Goal: Book appointment/travel/reservation

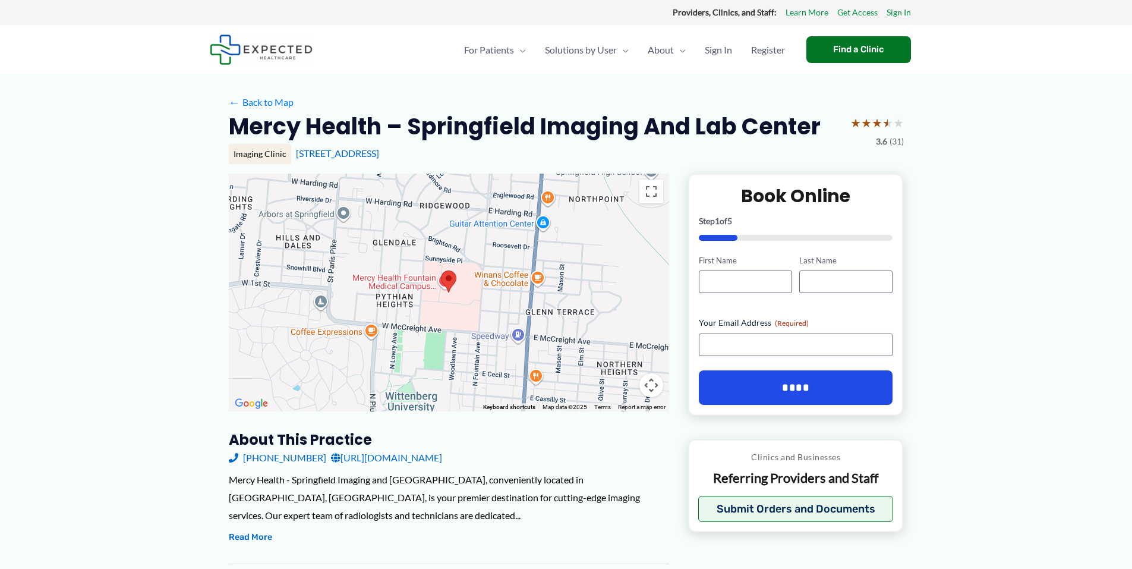
click at [457, 310] on div at bounding box center [449, 292] width 440 height 238
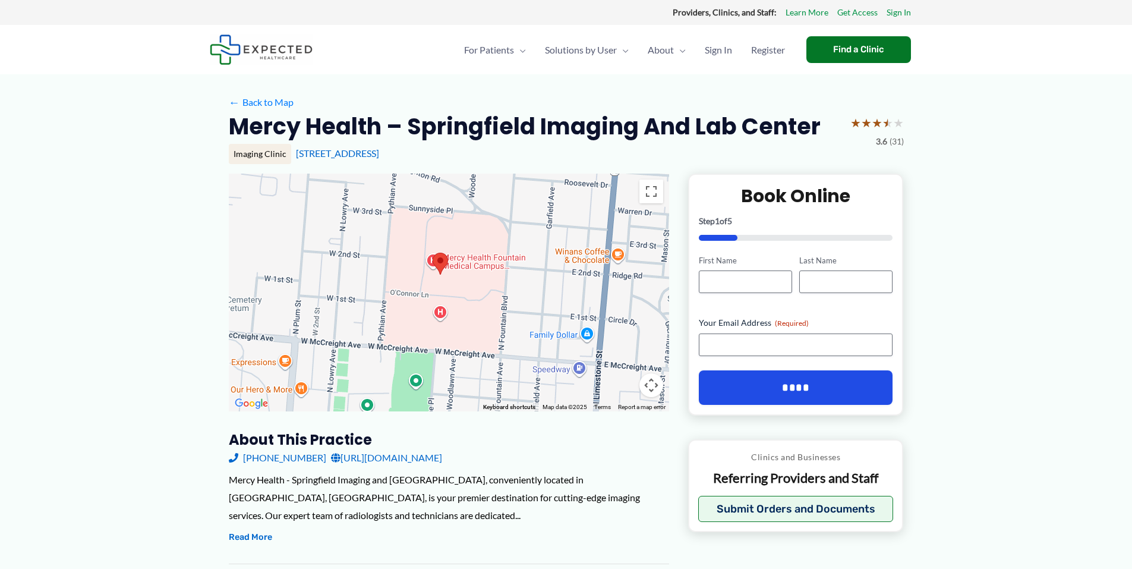
click at [457, 310] on div at bounding box center [449, 292] width 440 height 238
click at [453, 261] on div at bounding box center [449, 292] width 440 height 238
click at [453, 261] on div "[GEOGRAPHIC_DATA] Location 2nd floor in the [GEOGRAPHIC_DATA] [GEOGRAPHIC_DATA]…" at bounding box center [449, 292] width 440 height 238
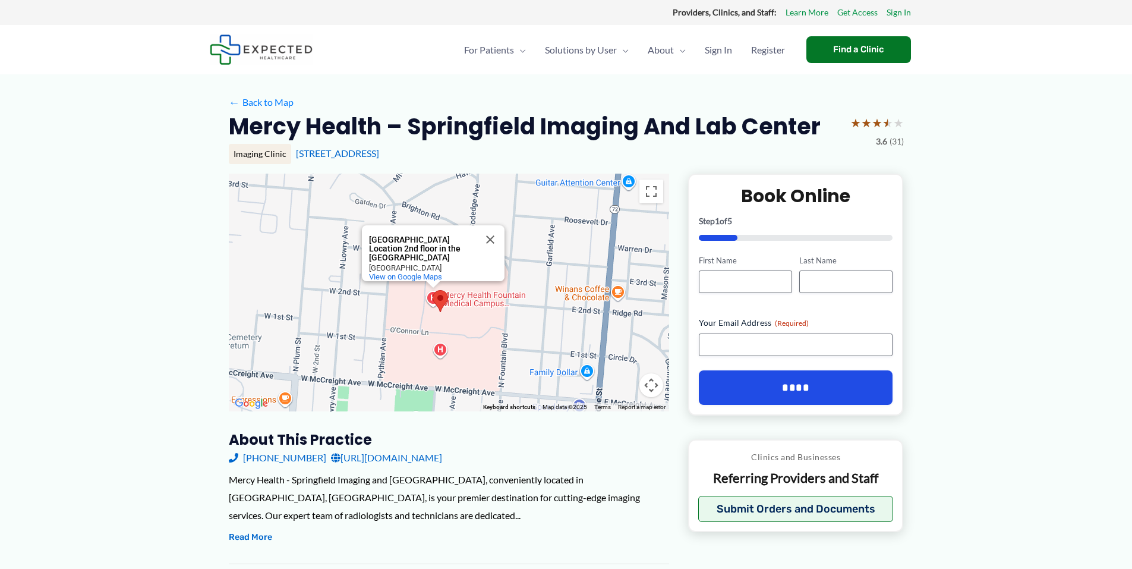
click at [453, 299] on div "[GEOGRAPHIC_DATA] Location 2nd floor in the [GEOGRAPHIC_DATA] [GEOGRAPHIC_DATA]…" at bounding box center [449, 292] width 440 height 238
click at [491, 225] on button "Close" at bounding box center [490, 239] width 29 height 29
